Goal: Transaction & Acquisition: Purchase product/service

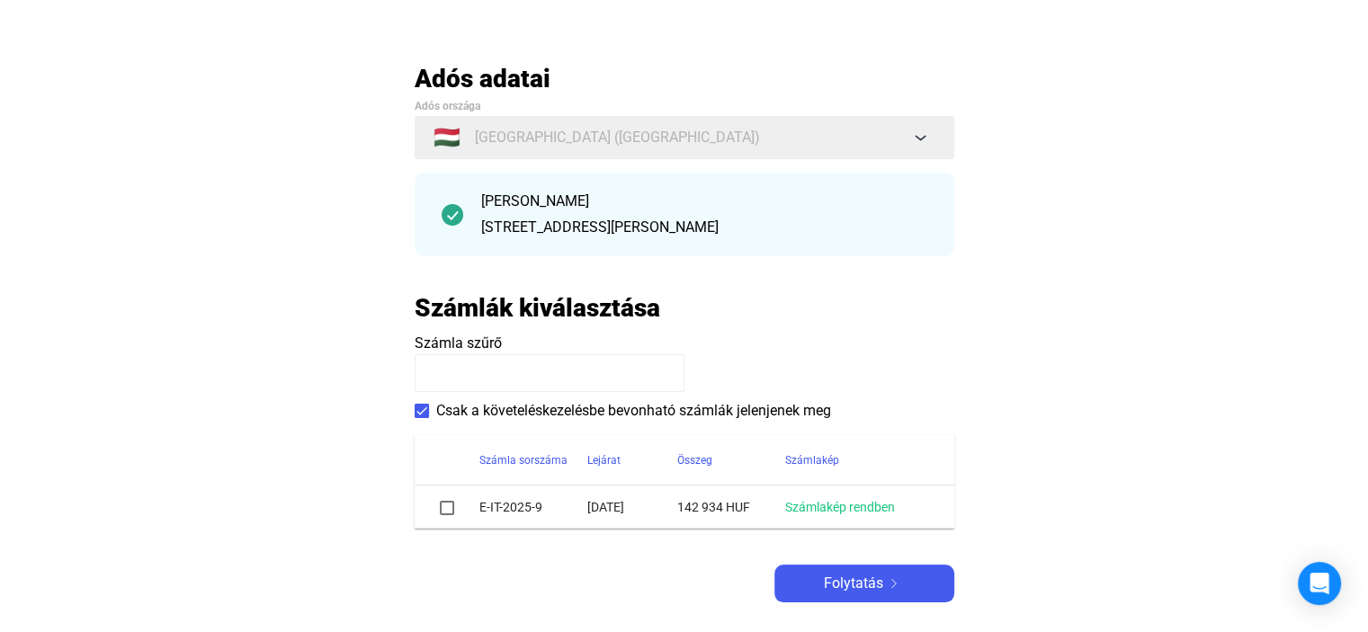
scroll to position [180, 0]
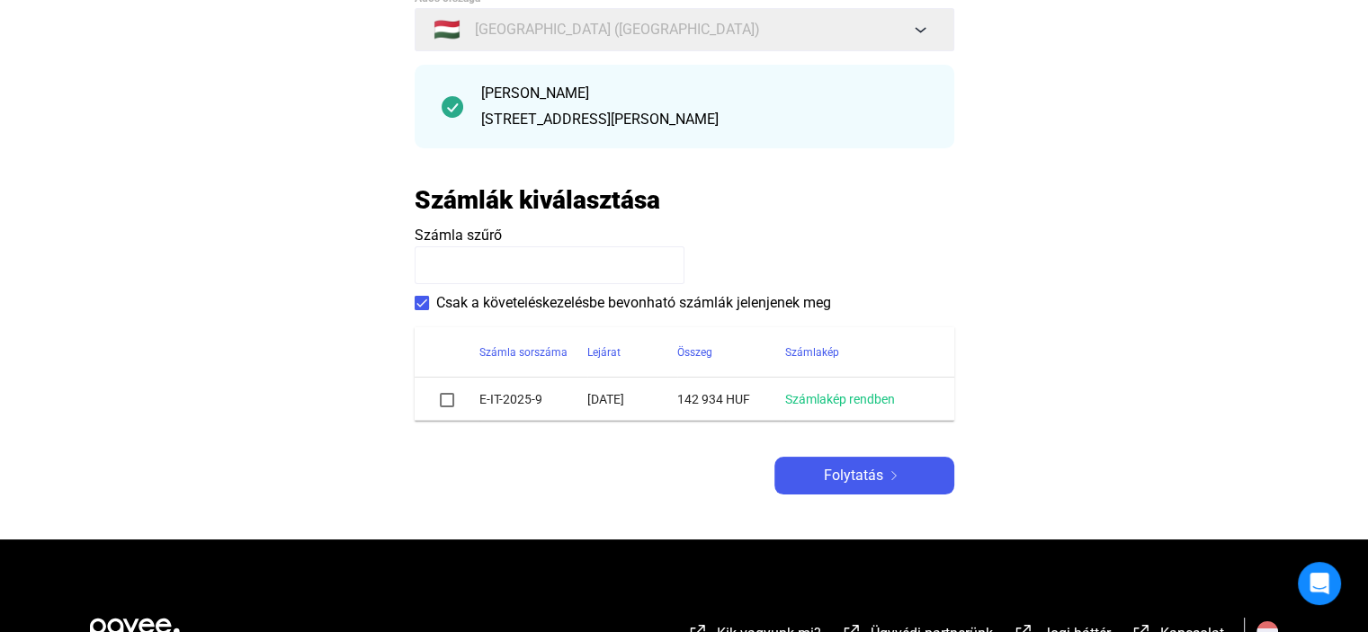
click at [838, 473] on span "Folytatás" at bounding box center [853, 476] width 59 height 22
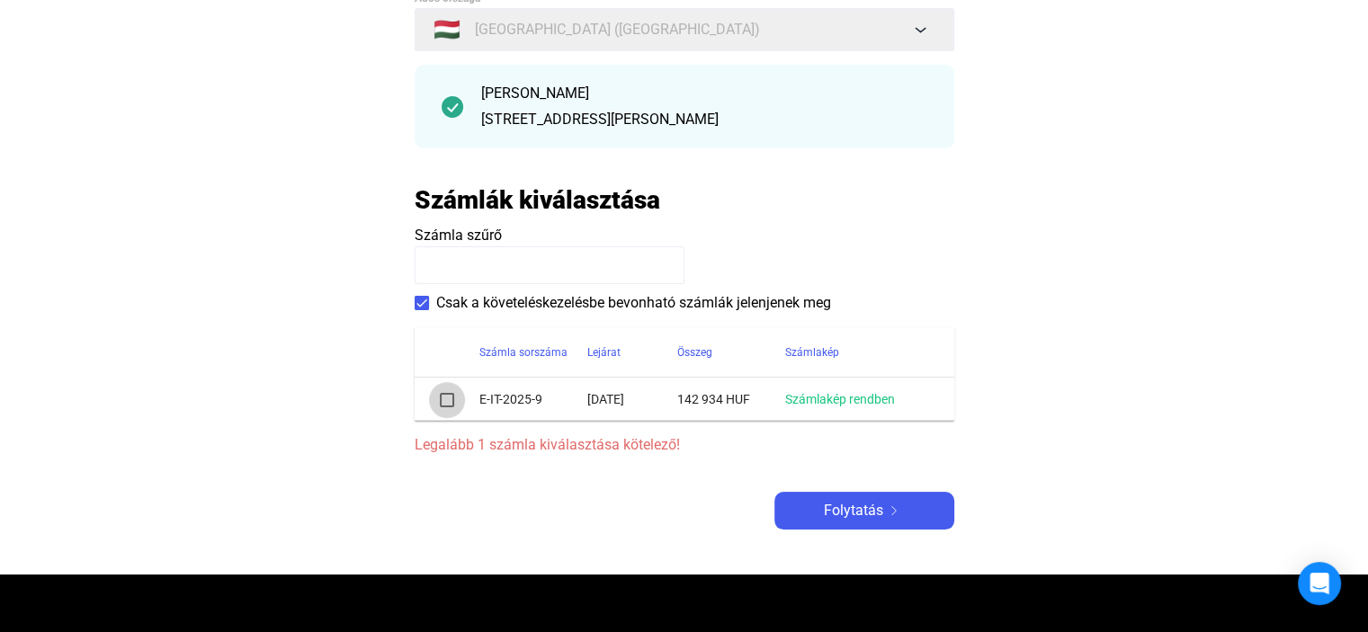
click at [444, 406] on span at bounding box center [447, 400] width 14 height 14
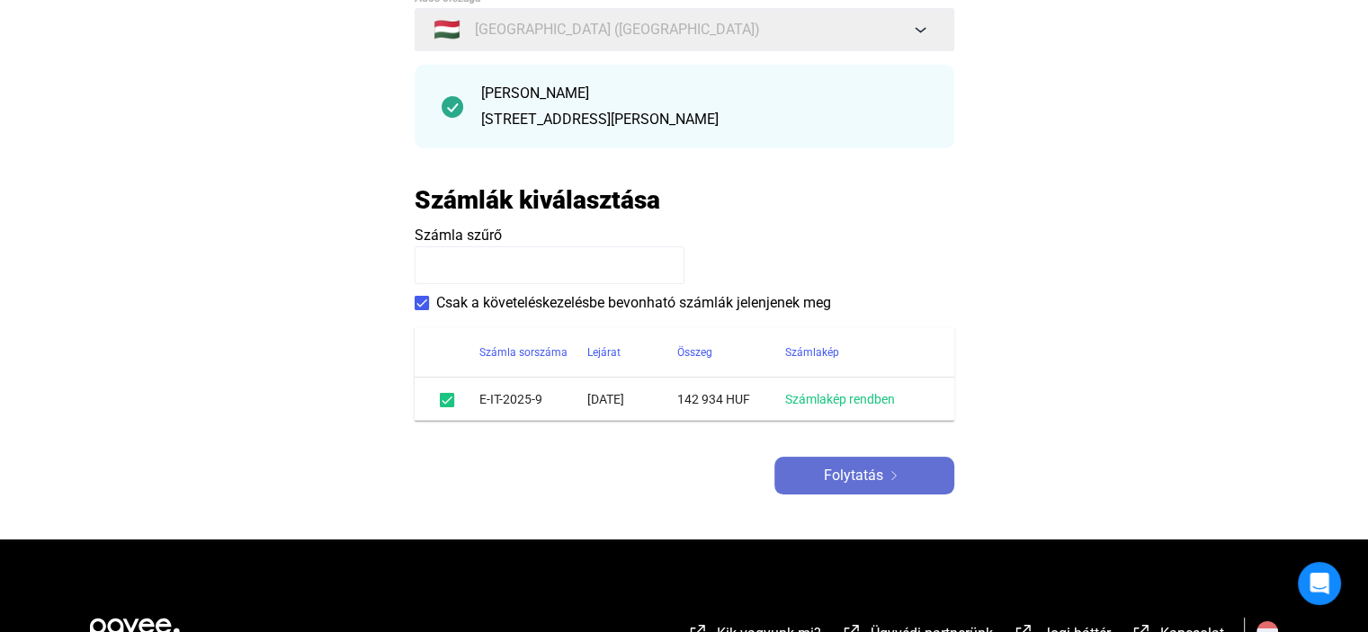
click at [862, 476] on span "Folytatás" at bounding box center [853, 476] width 59 height 22
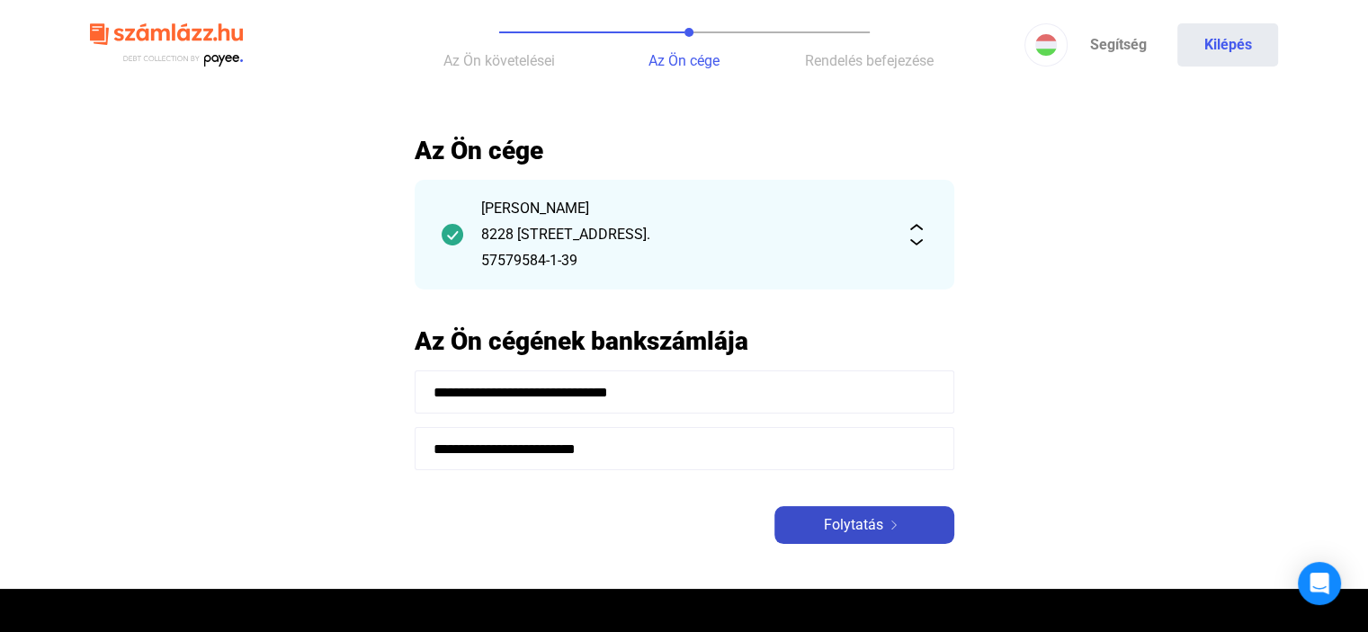
click at [874, 526] on span "Folytatás" at bounding box center [853, 526] width 59 height 22
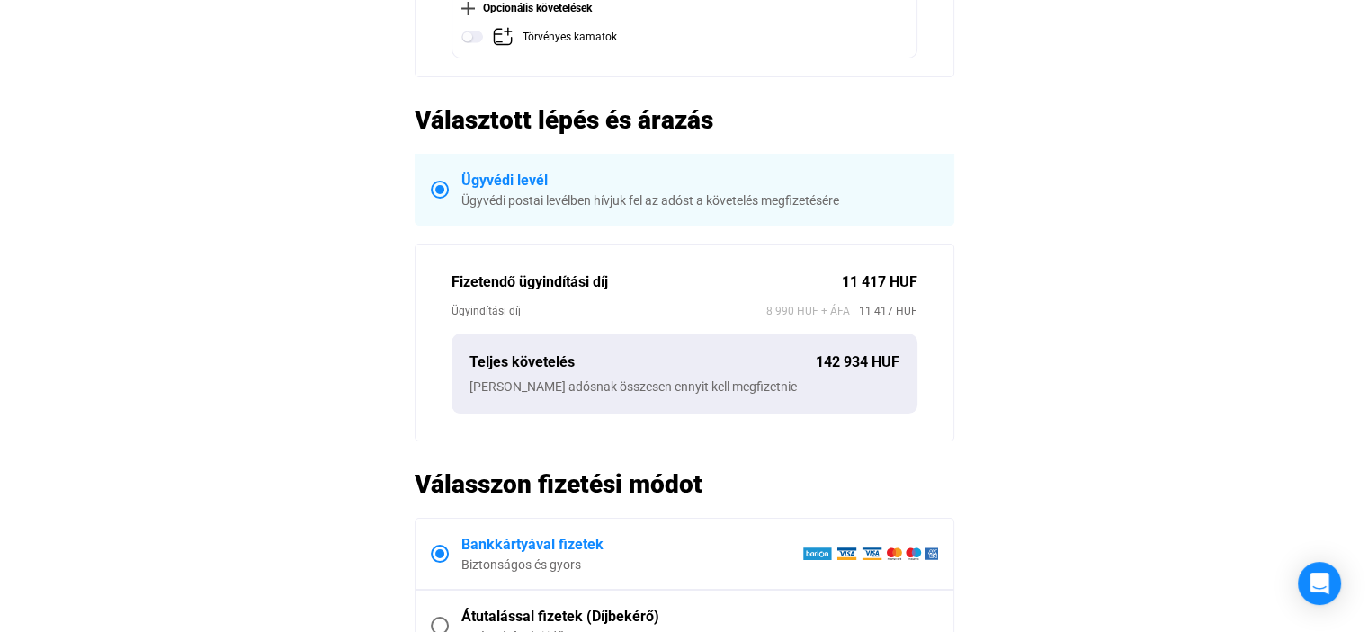
scroll to position [450, 0]
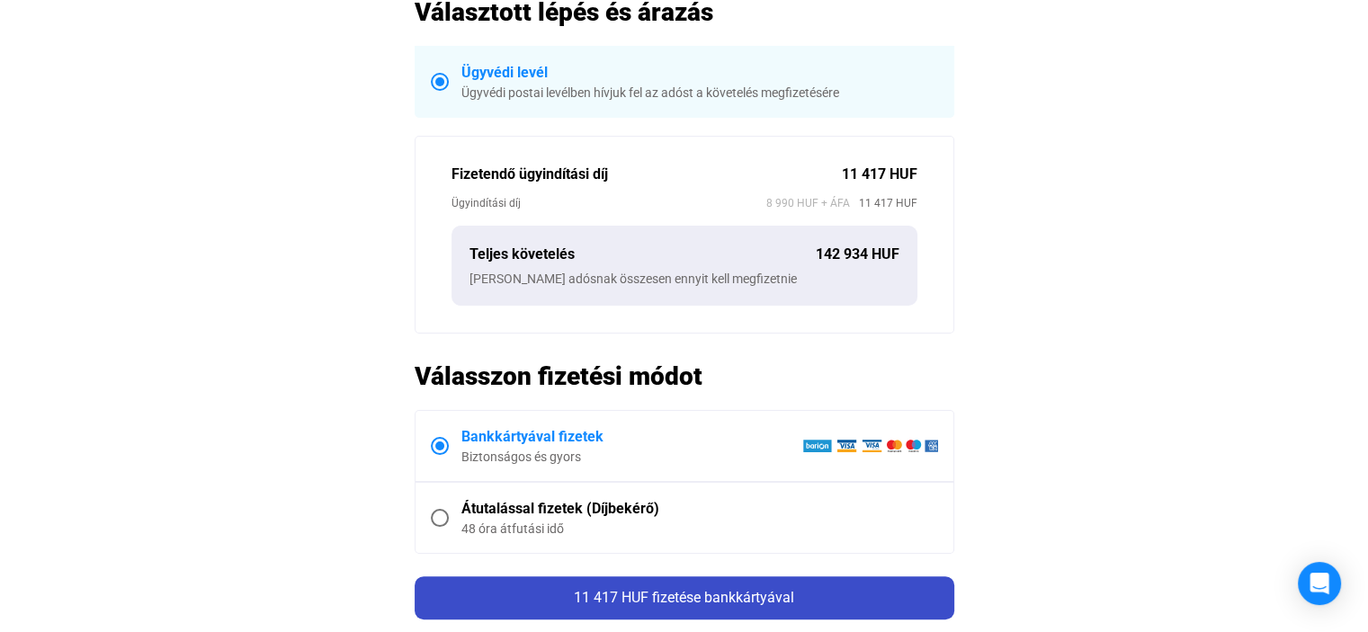
click at [715, 596] on span "11 417 HUF fizetése bankkártyával" at bounding box center [684, 597] width 220 height 17
